Goal: Find specific page/section: Find specific page/section

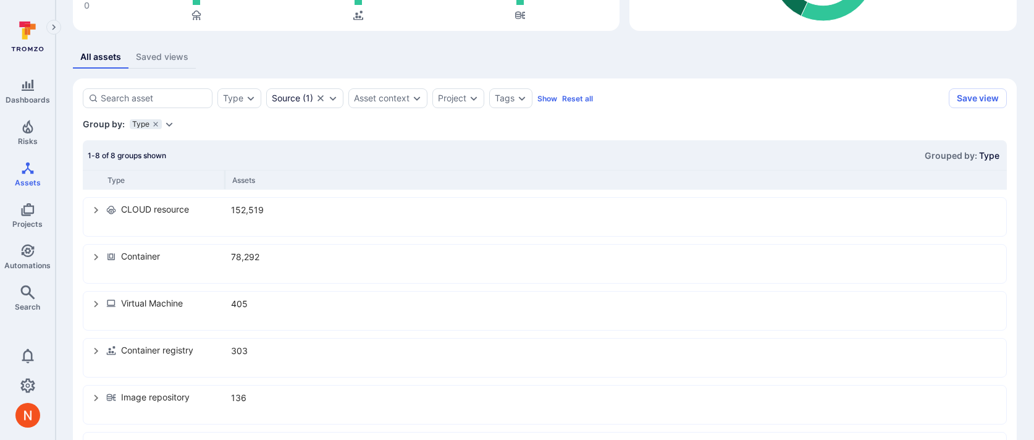
scroll to position [186, 0]
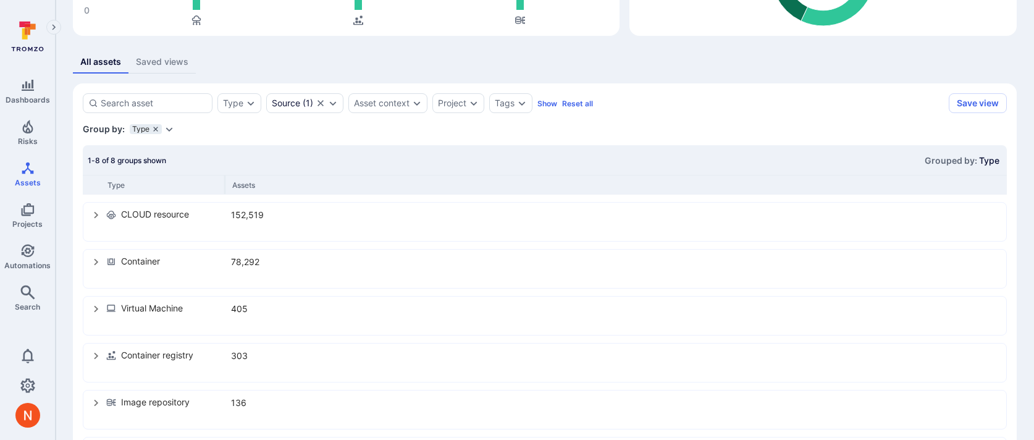
click at [156, 130] on icon "grouping parameters" at bounding box center [155, 128] width 7 height 7
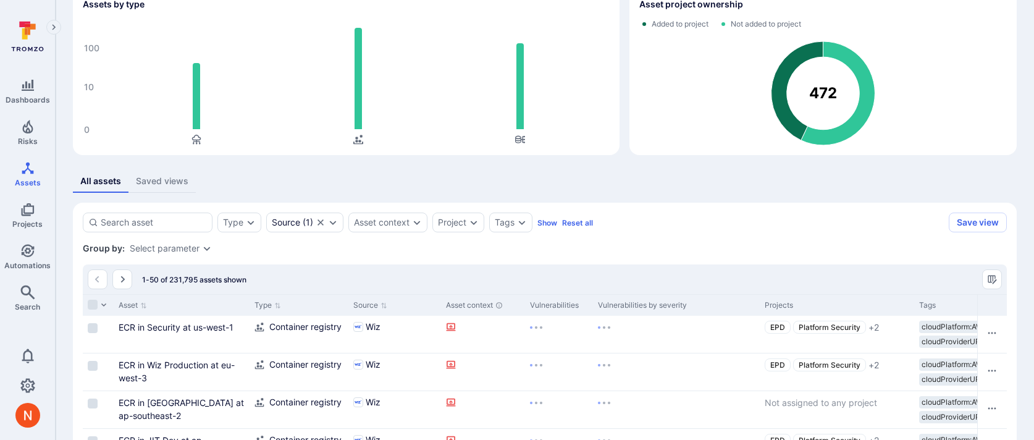
scroll to position [70, 0]
